Goal: Transaction & Acquisition: Purchase product/service

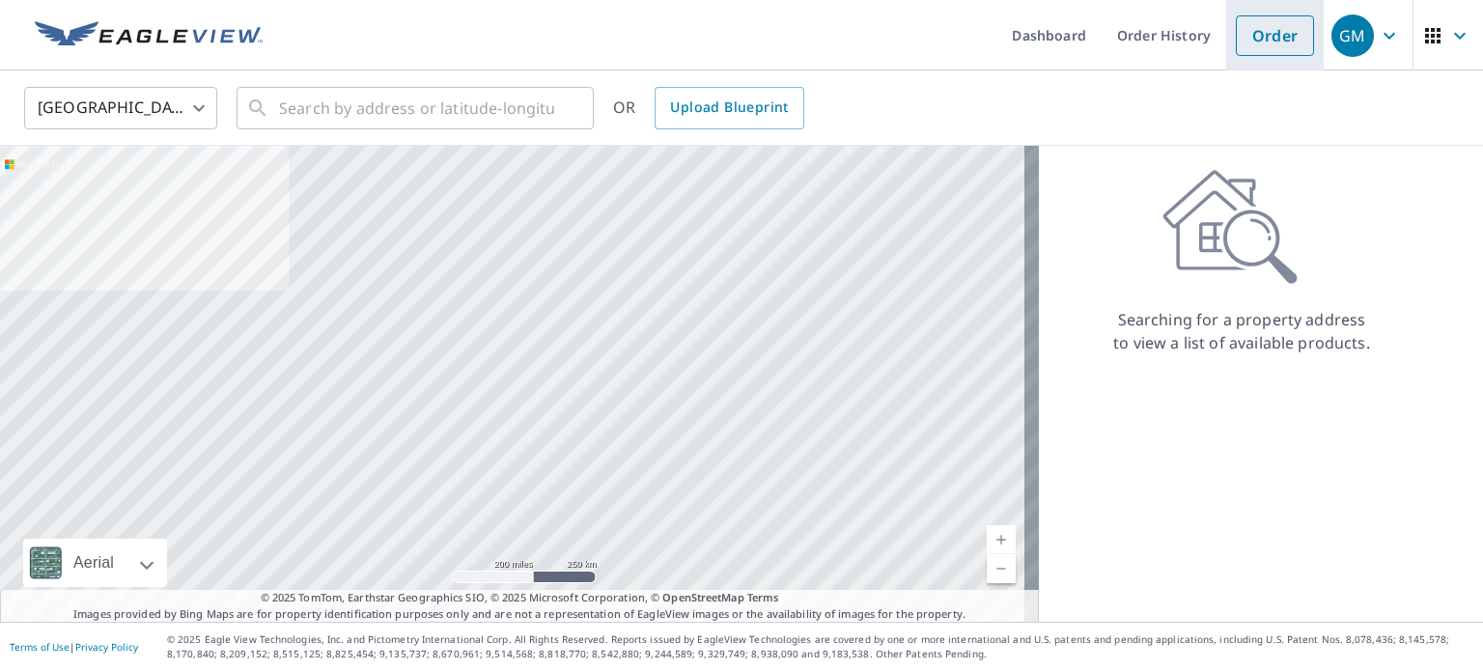
click at [1273, 33] on link "Order" at bounding box center [1275, 35] width 78 height 41
click at [1258, 27] on link "Order" at bounding box center [1275, 35] width 78 height 41
click at [1256, 27] on link "Order" at bounding box center [1275, 35] width 78 height 41
click at [1255, 29] on link "Order" at bounding box center [1275, 35] width 78 height 41
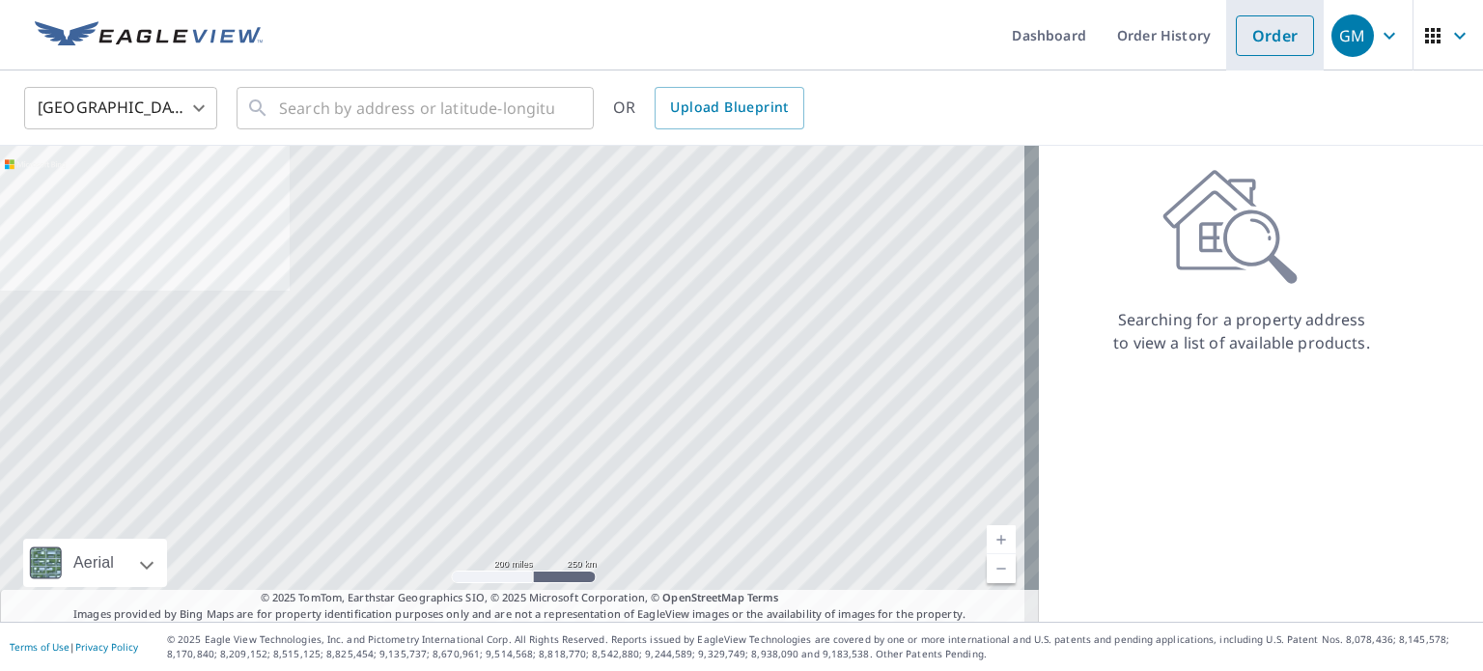
click at [1255, 29] on link "Order" at bounding box center [1275, 35] width 78 height 41
click at [1236, 48] on link "Order" at bounding box center [1275, 35] width 78 height 41
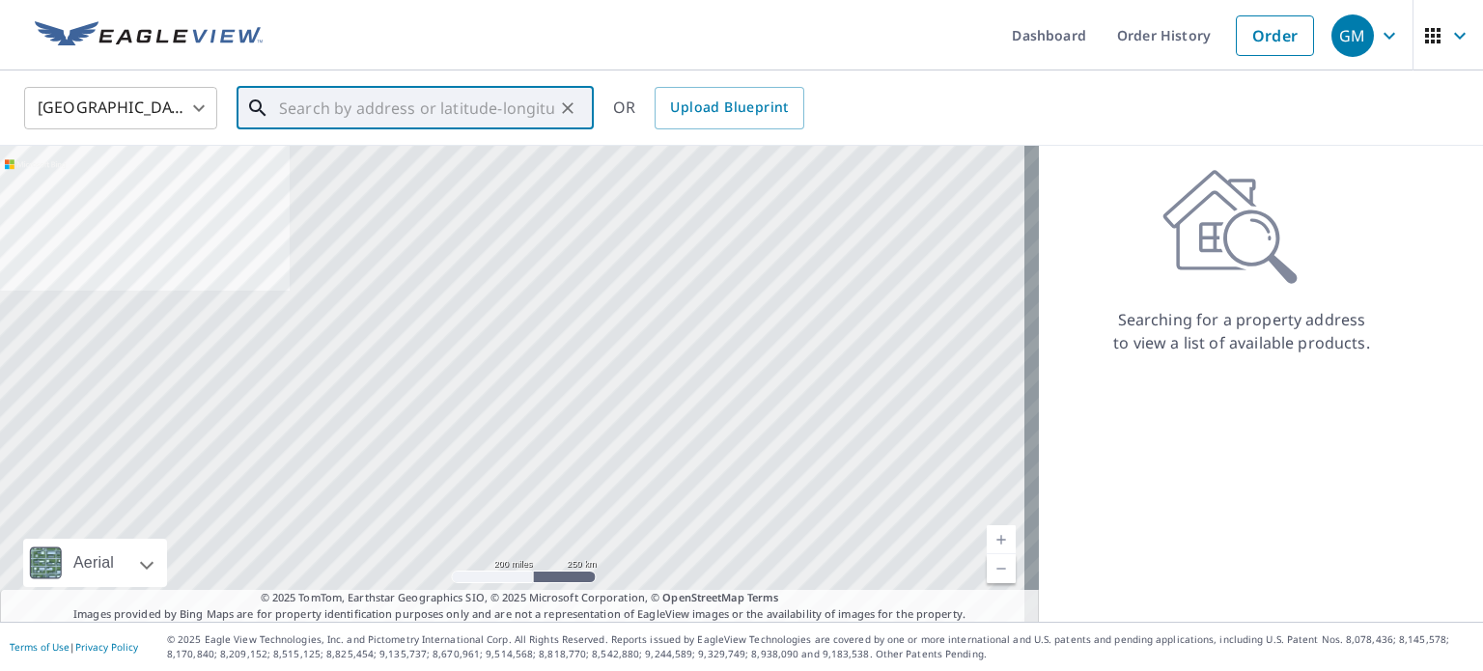
click at [376, 119] on input "text" at bounding box center [416, 108] width 275 height 54
type input "5"
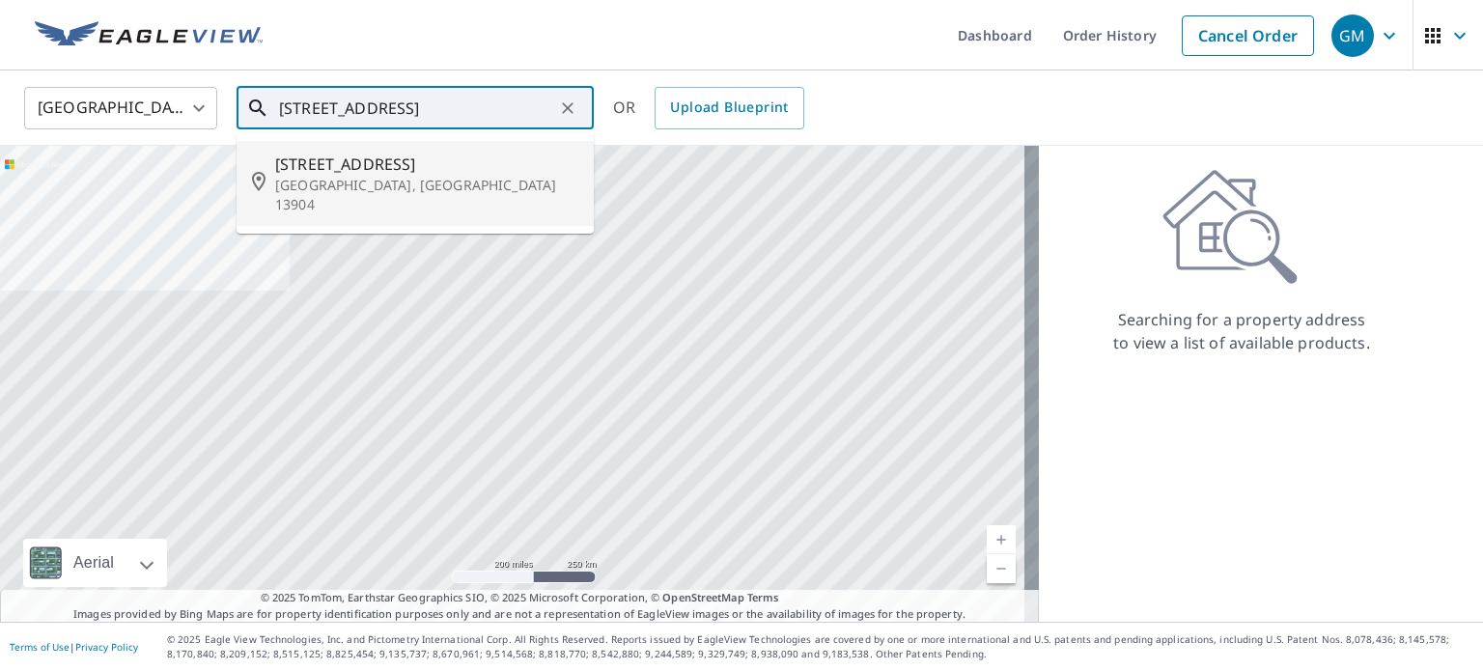
click at [349, 177] on p "[GEOGRAPHIC_DATA], [GEOGRAPHIC_DATA] 13904" at bounding box center [426, 195] width 303 height 39
type input "[STREET_ADDRESS]"
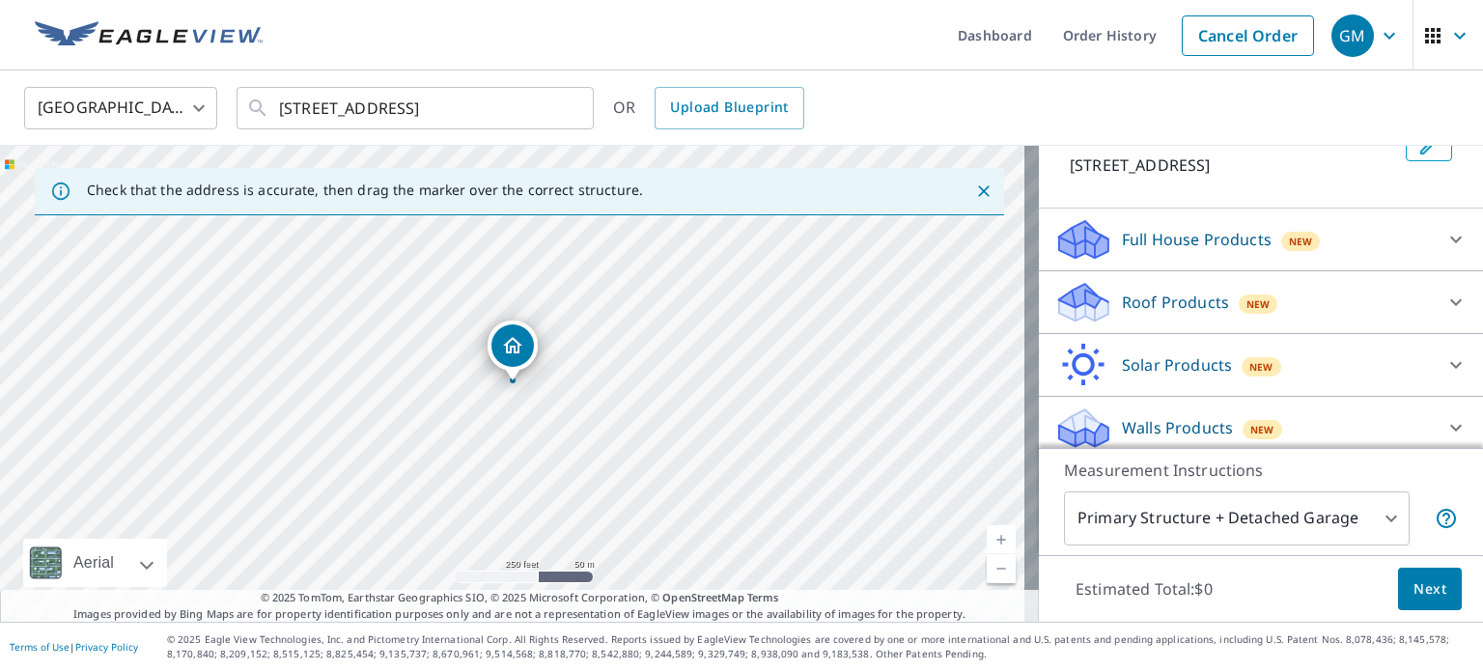
scroll to position [147, 0]
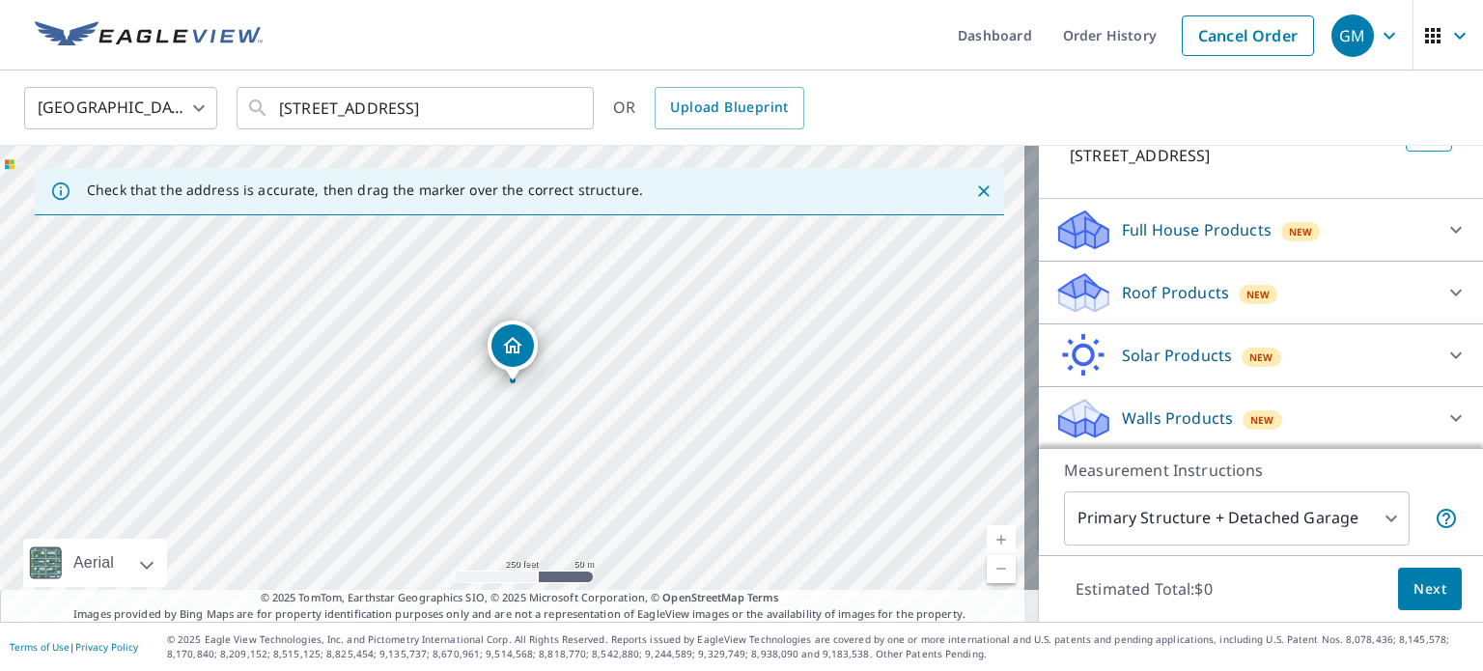
click at [1359, 417] on div "Walls Products New" at bounding box center [1243, 418] width 378 height 45
drag, startPoint x: 1359, startPoint y: 417, endPoint x: 1431, endPoint y: 418, distance: 71.4
click at [1450, 418] on icon at bounding box center [1456, 417] width 12 height 7
click at [1444, 418] on icon at bounding box center [1455, 417] width 23 height 23
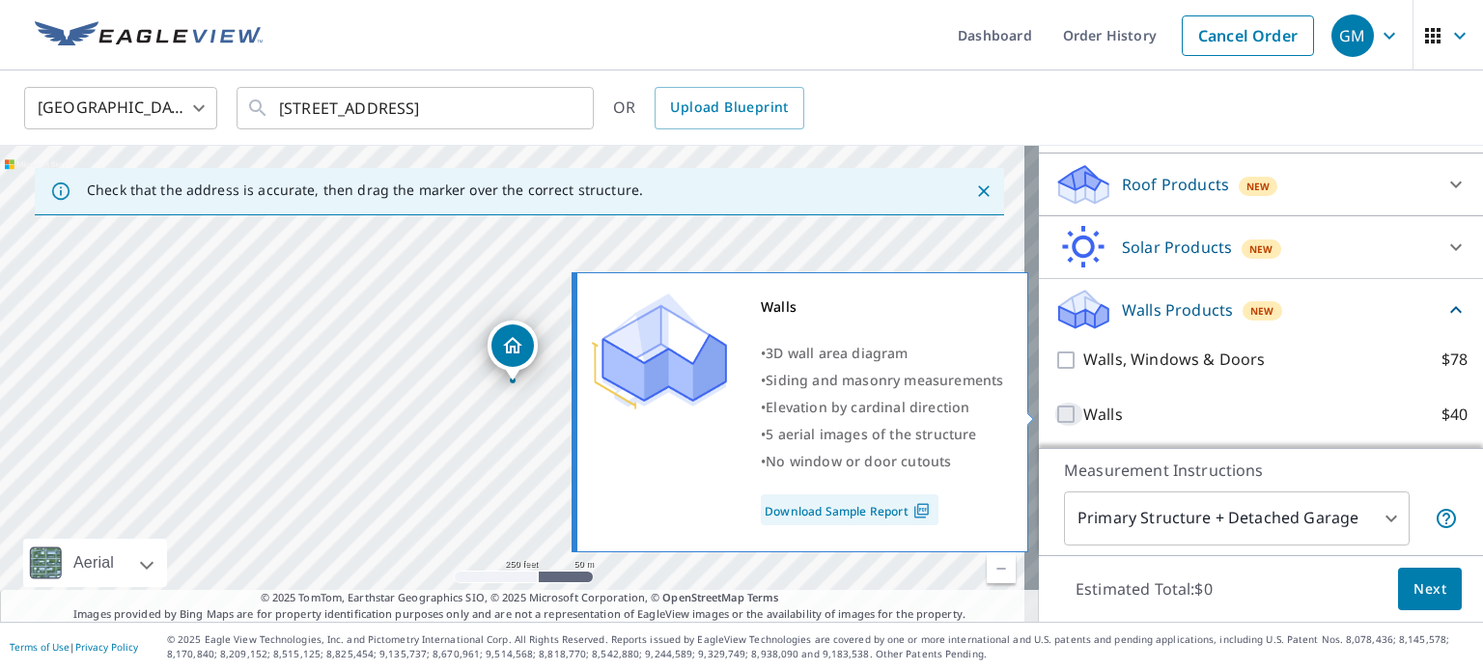
click at [1054, 413] on input "Walls $40" at bounding box center [1068, 414] width 29 height 23
checkbox input "true"
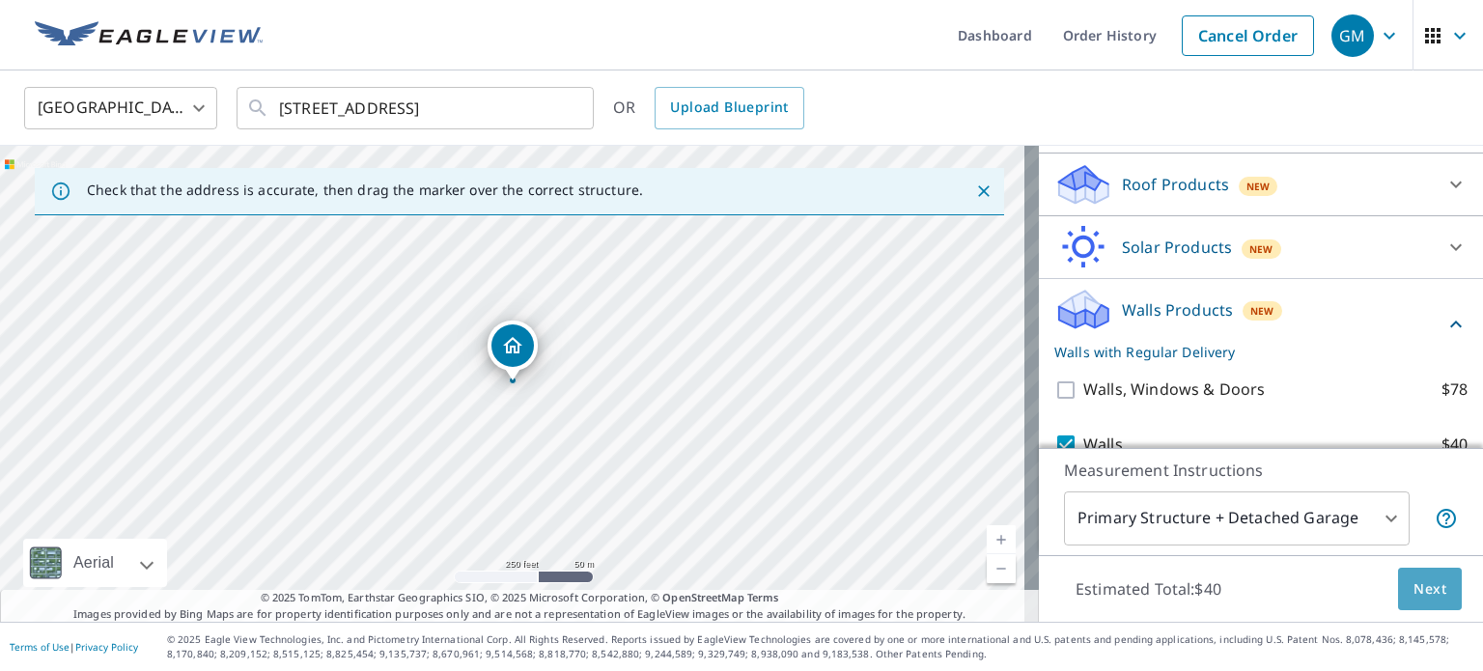
click at [1413, 590] on span "Next" at bounding box center [1429, 589] width 33 height 24
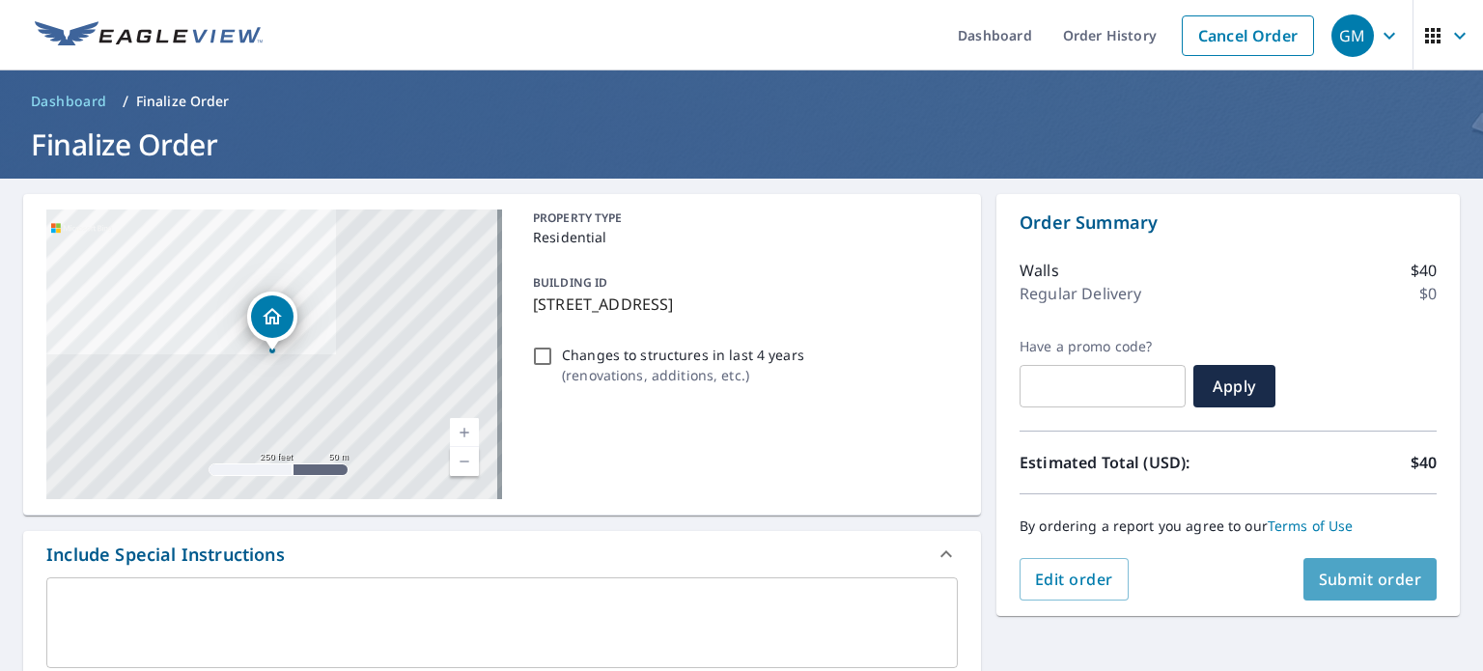
click at [1328, 574] on span "Submit order" at bounding box center [1370, 579] width 103 height 21
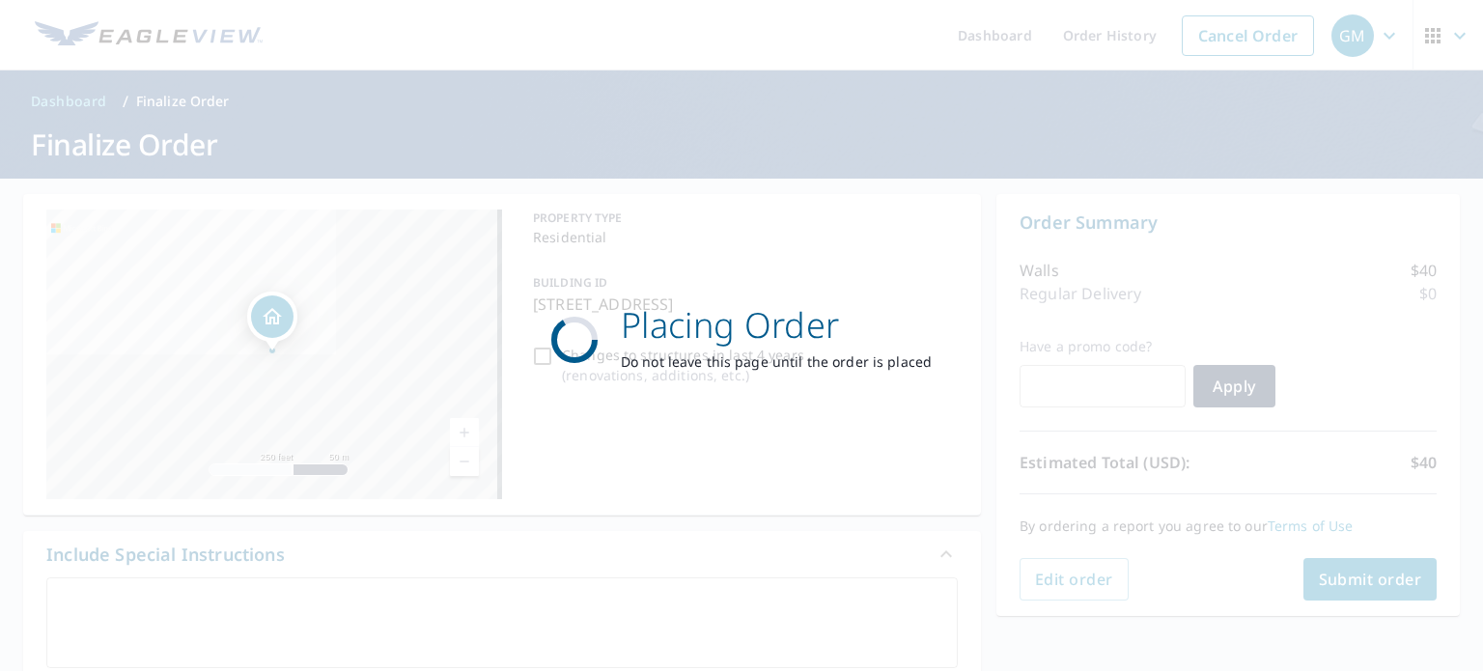
click at [1325, 592] on div "Placing Order Do not leave this page until the order is placed" at bounding box center [741, 335] width 1483 height 671
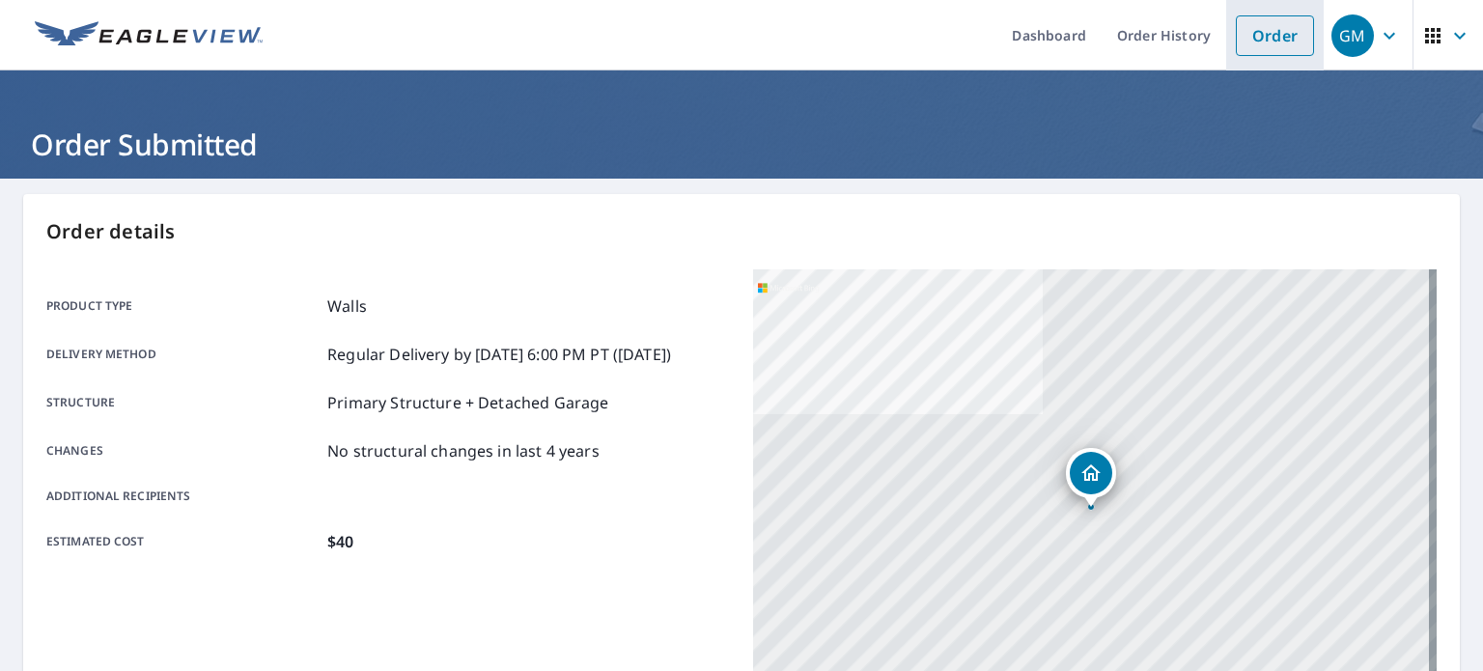
click at [1259, 28] on link "Order" at bounding box center [1275, 35] width 78 height 41
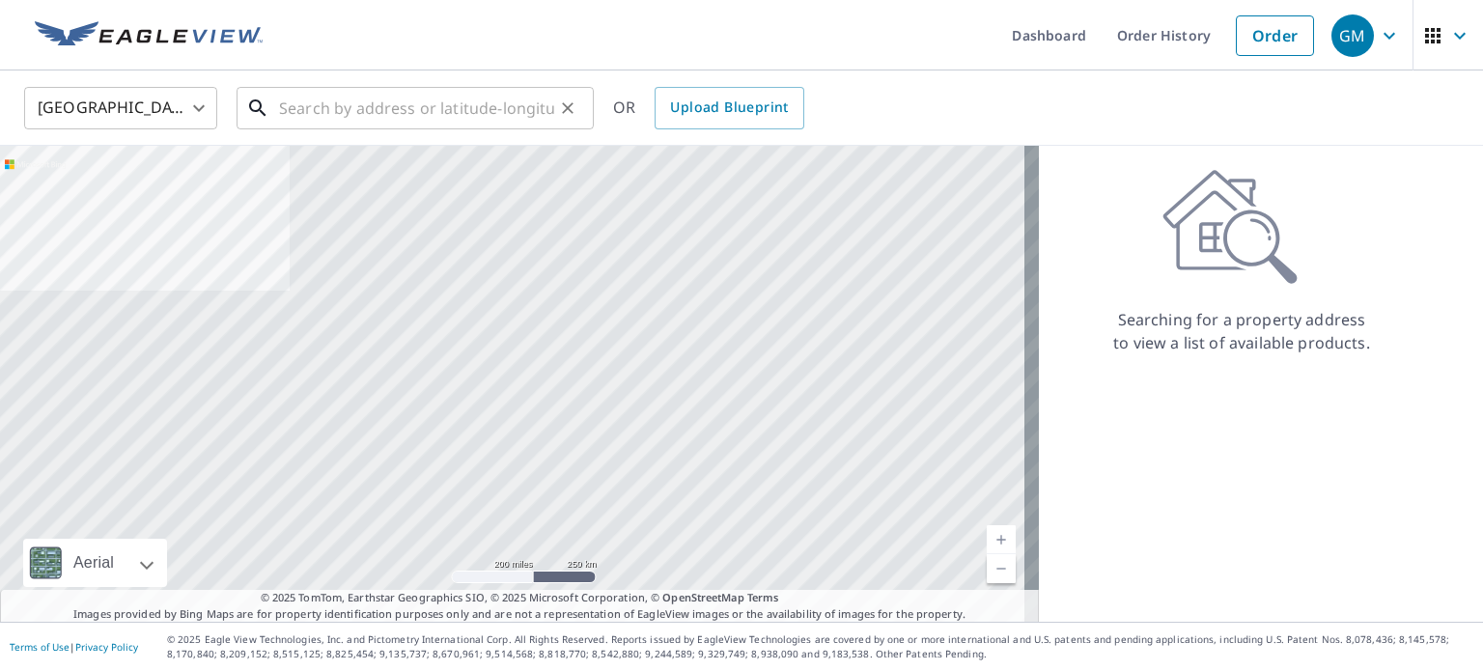
click at [305, 123] on input "text" at bounding box center [416, 108] width 275 height 54
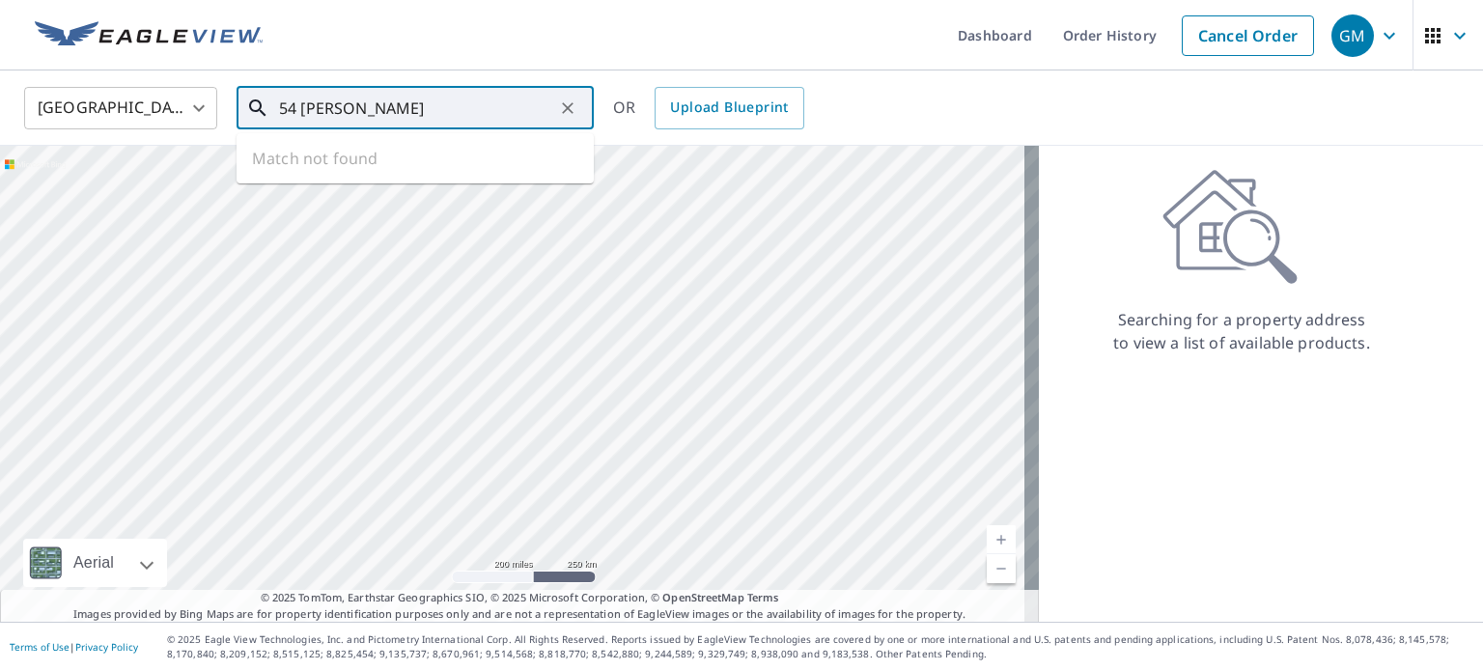
click at [378, 99] on input "54 [PERSON_NAME]" at bounding box center [416, 108] width 275 height 54
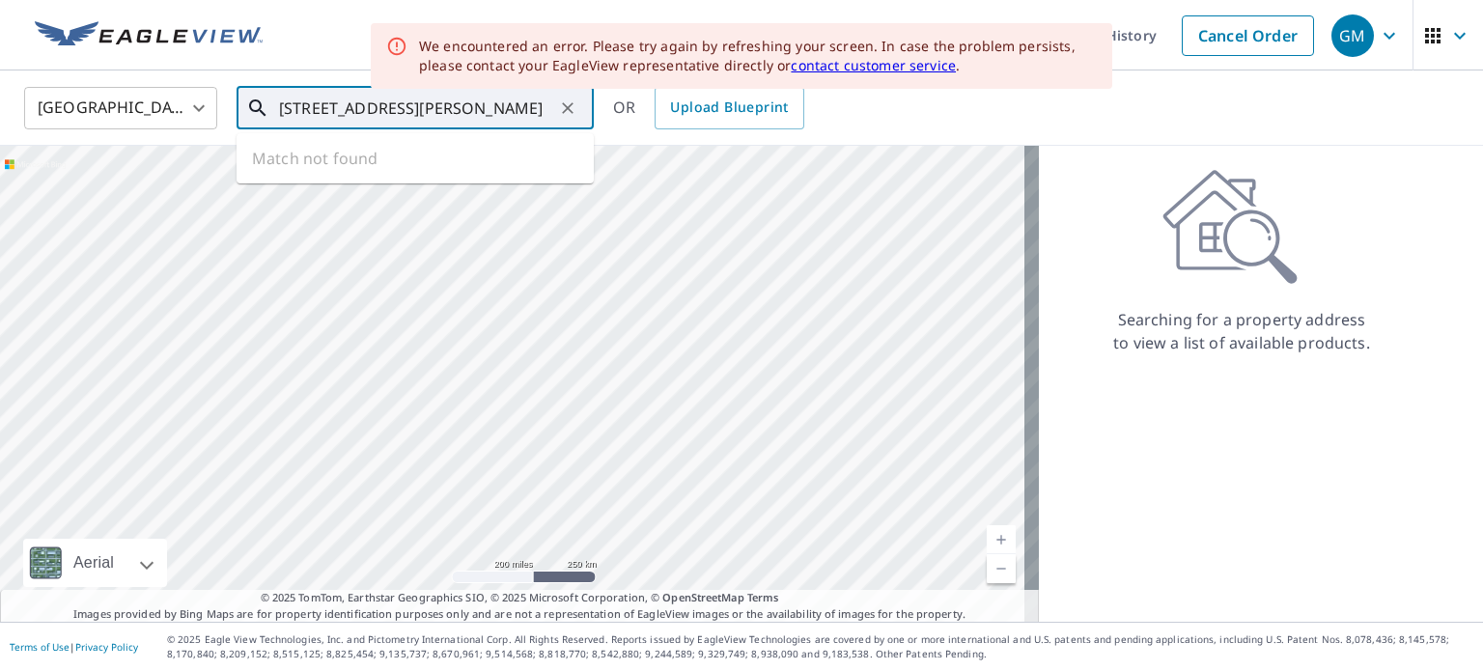
click at [486, 97] on input "[STREET_ADDRESS][PERSON_NAME]" at bounding box center [416, 108] width 275 height 54
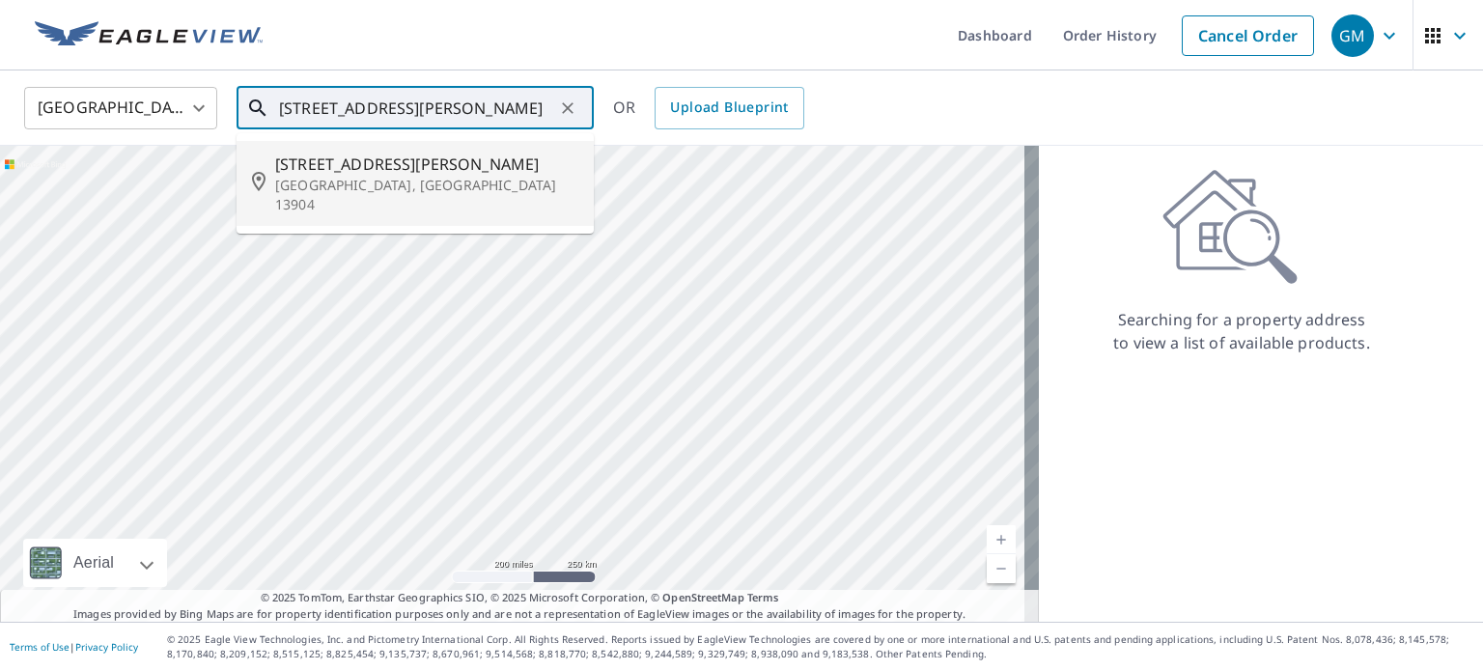
click at [317, 180] on p "[GEOGRAPHIC_DATA], [GEOGRAPHIC_DATA] 13904" at bounding box center [426, 195] width 303 height 39
type input "[STREET_ADDRESS][PERSON_NAME]"
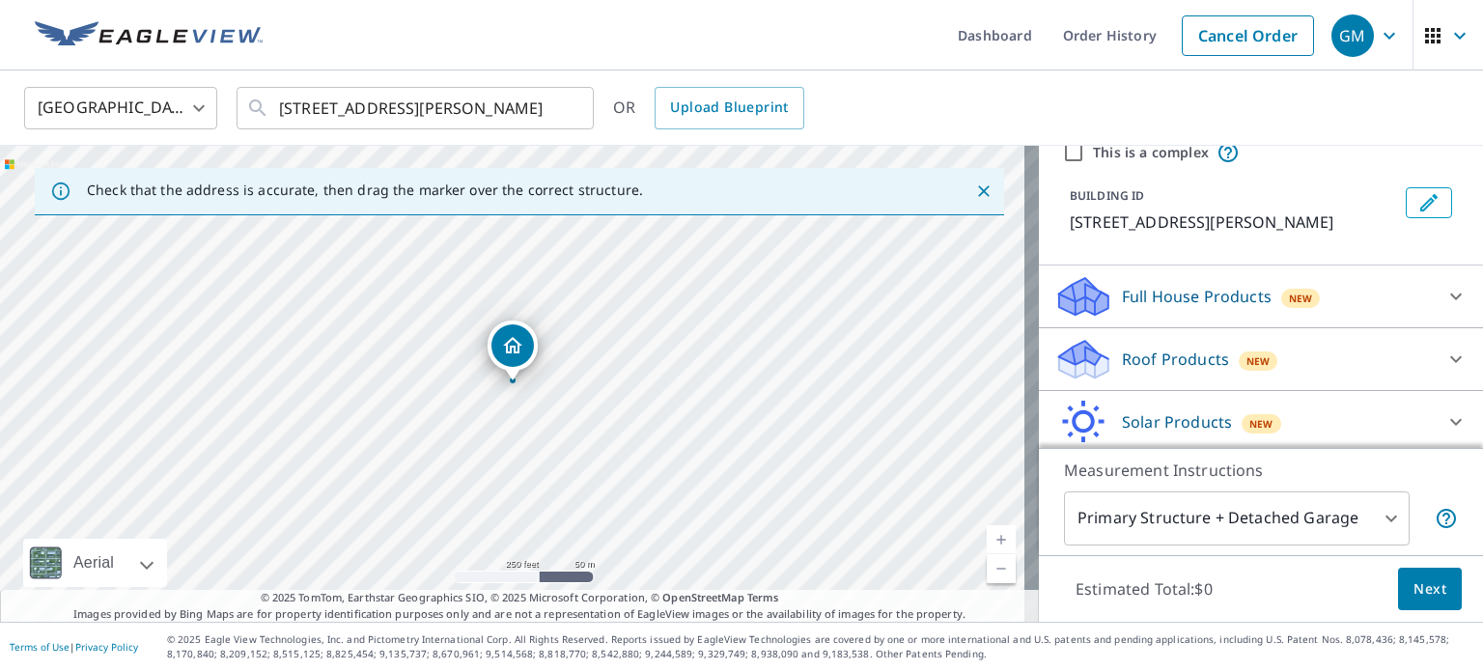
scroll to position [147, 0]
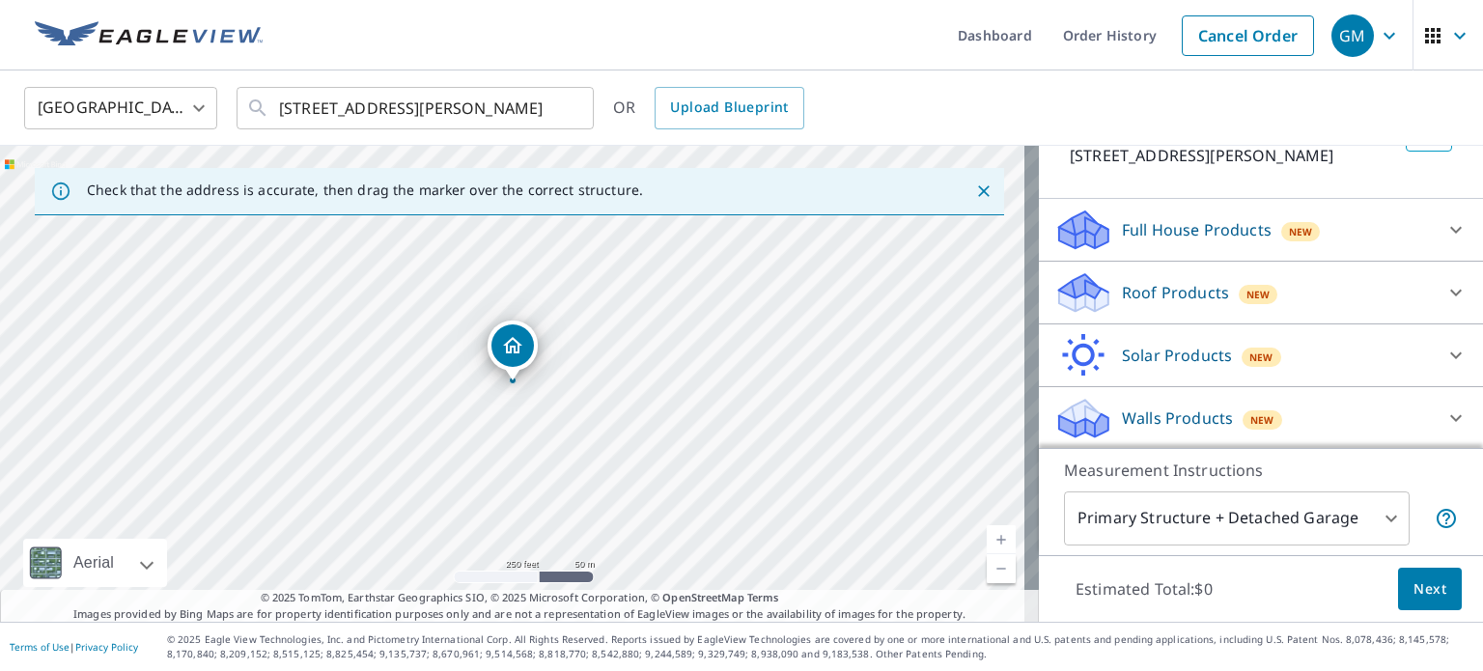
click at [1316, 434] on div "Walls Products New" at bounding box center [1243, 418] width 378 height 45
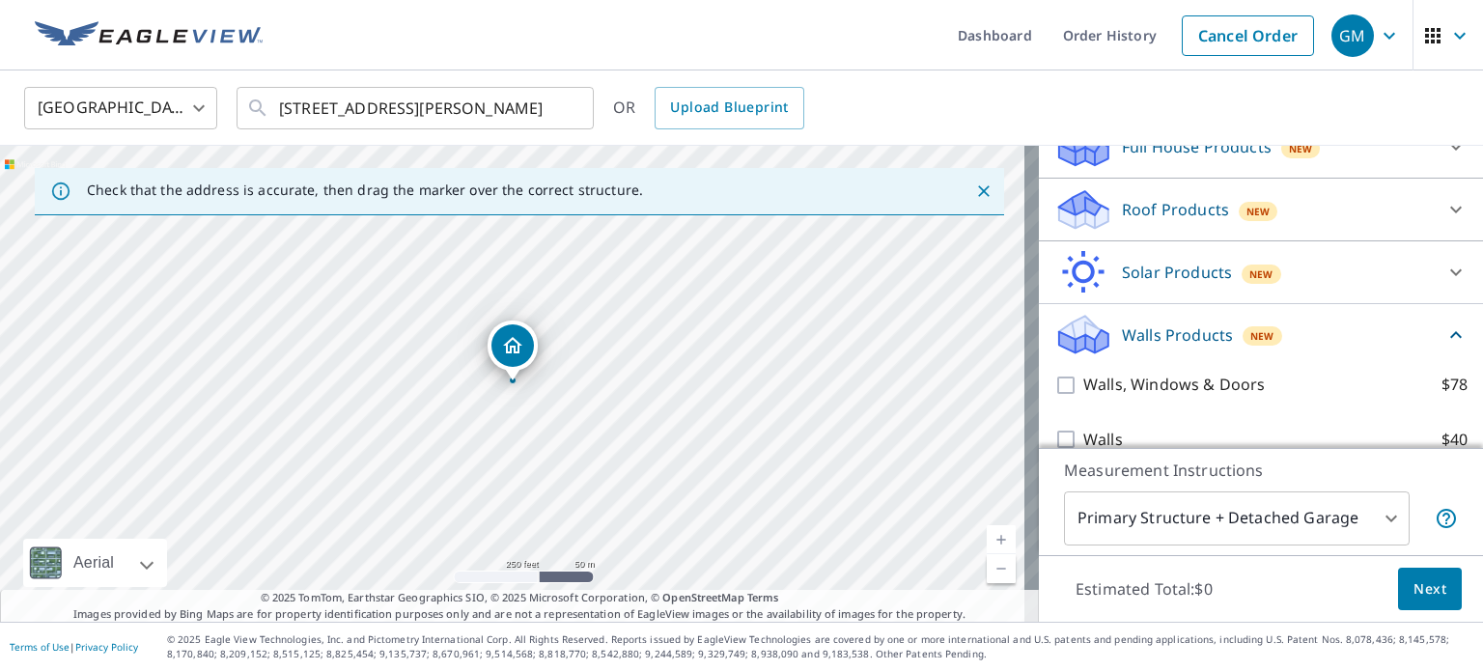
scroll to position [255, 0]
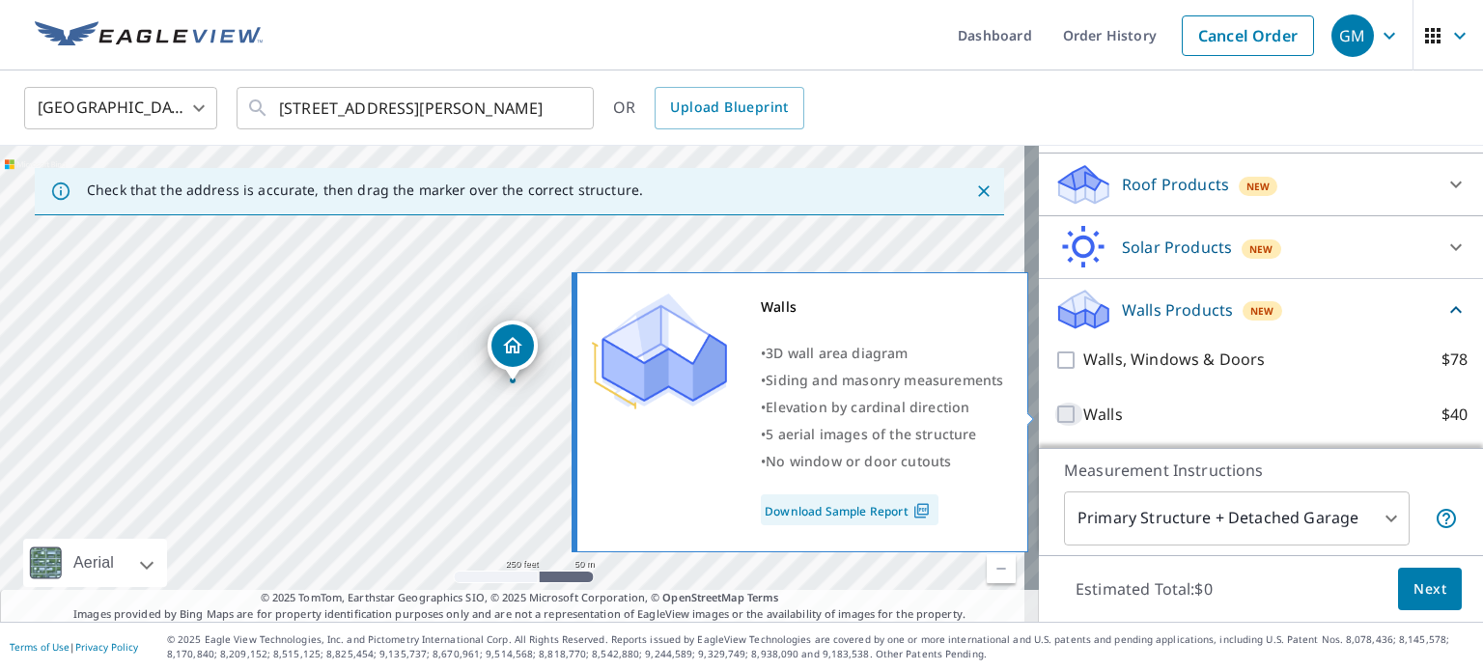
click at [1054, 413] on input "Walls $40" at bounding box center [1068, 414] width 29 height 23
checkbox input "true"
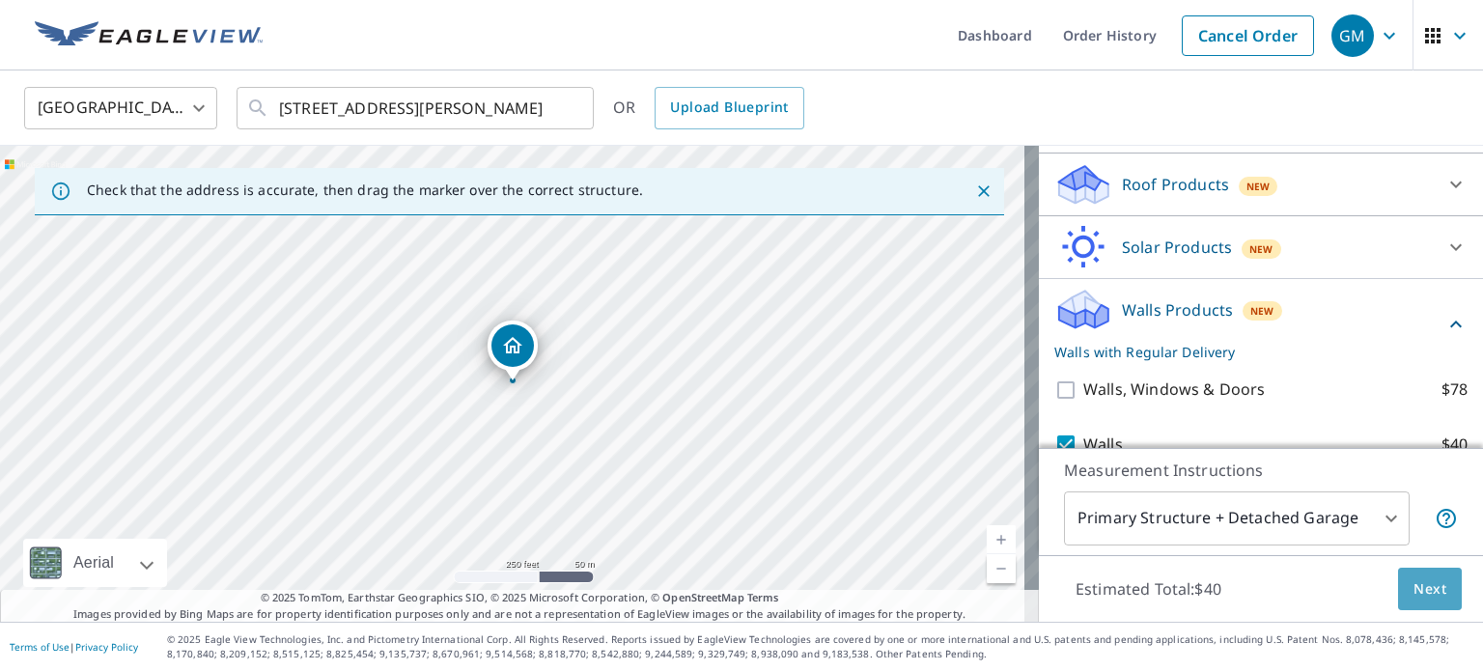
click at [1414, 603] on button "Next" at bounding box center [1430, 589] width 64 height 43
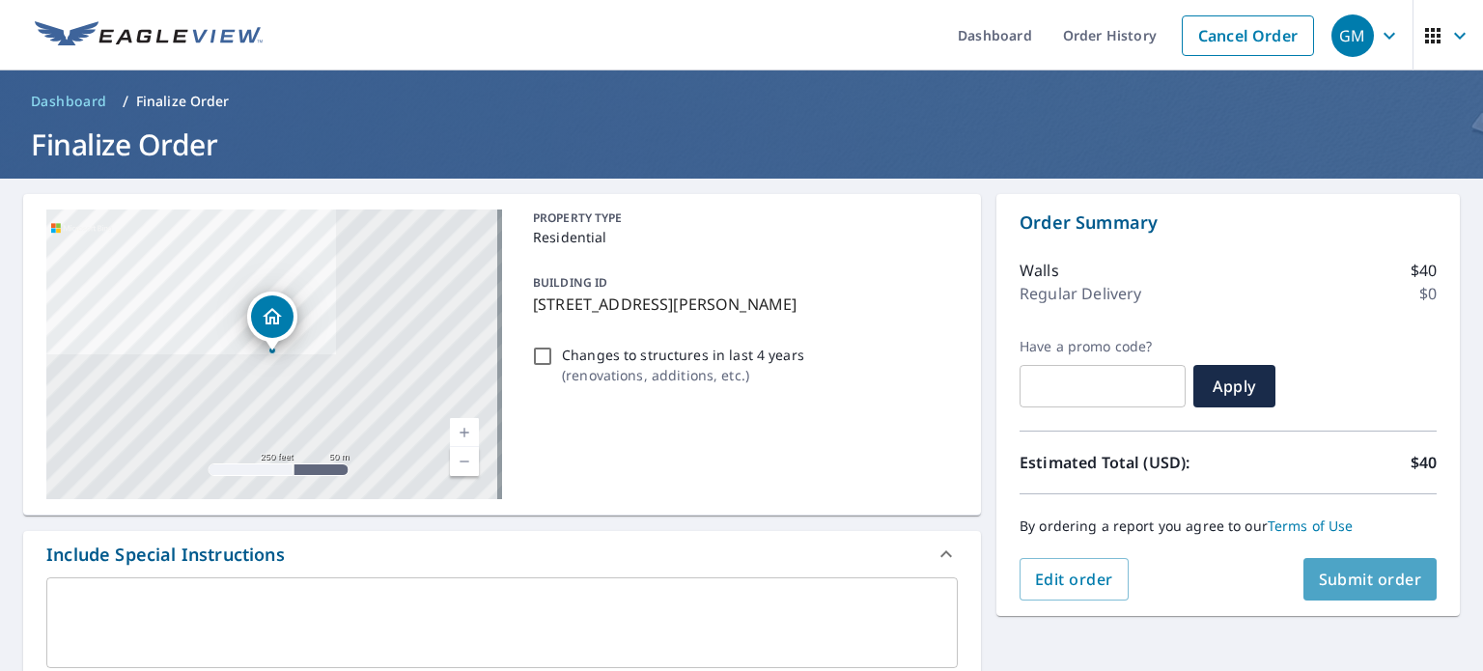
click at [1360, 563] on button "Submit order" at bounding box center [1370, 579] width 134 height 42
